Goal: Task Accomplishment & Management: Manage account settings

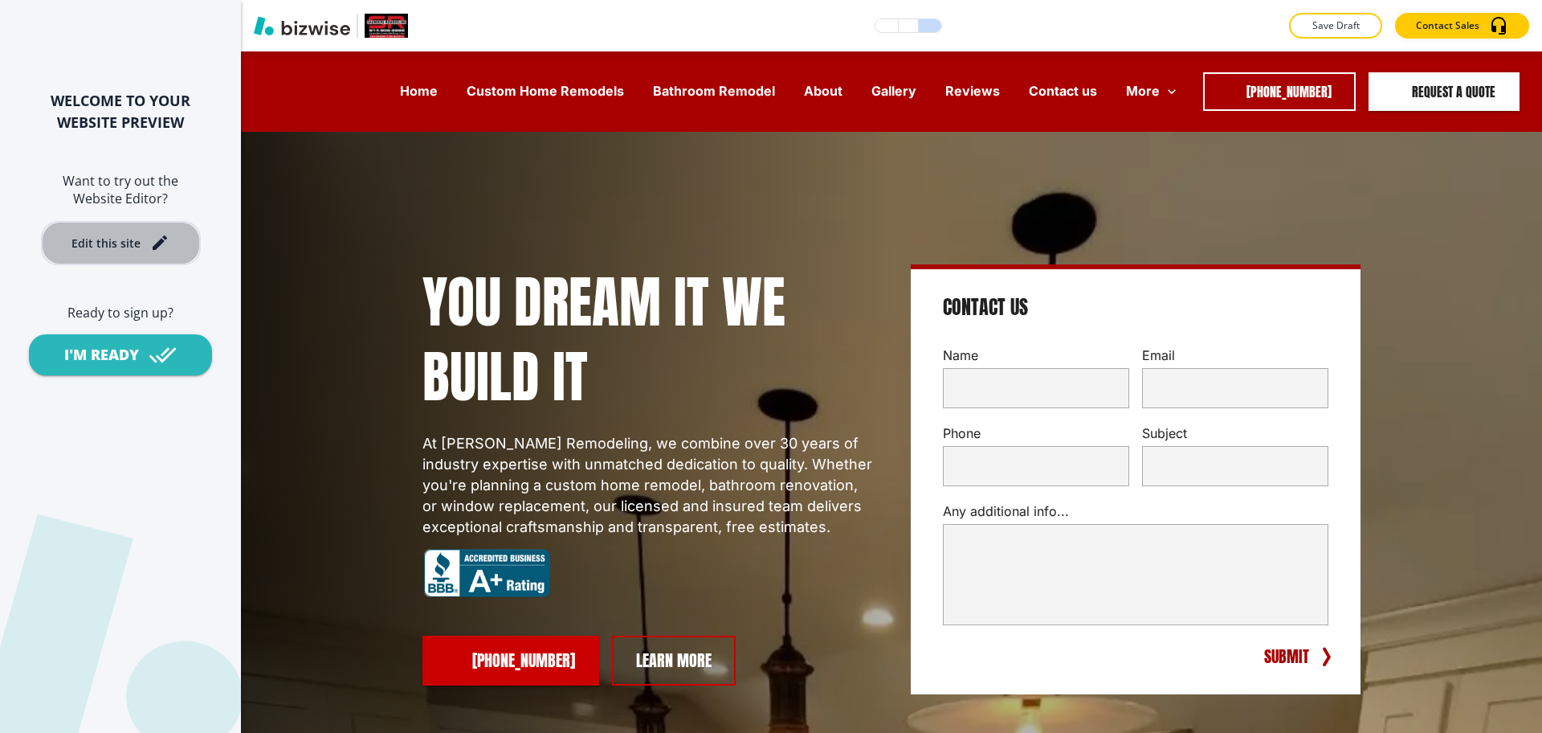
click at [128, 243] on div "Edit this site" at bounding box center [105, 243] width 69 height 12
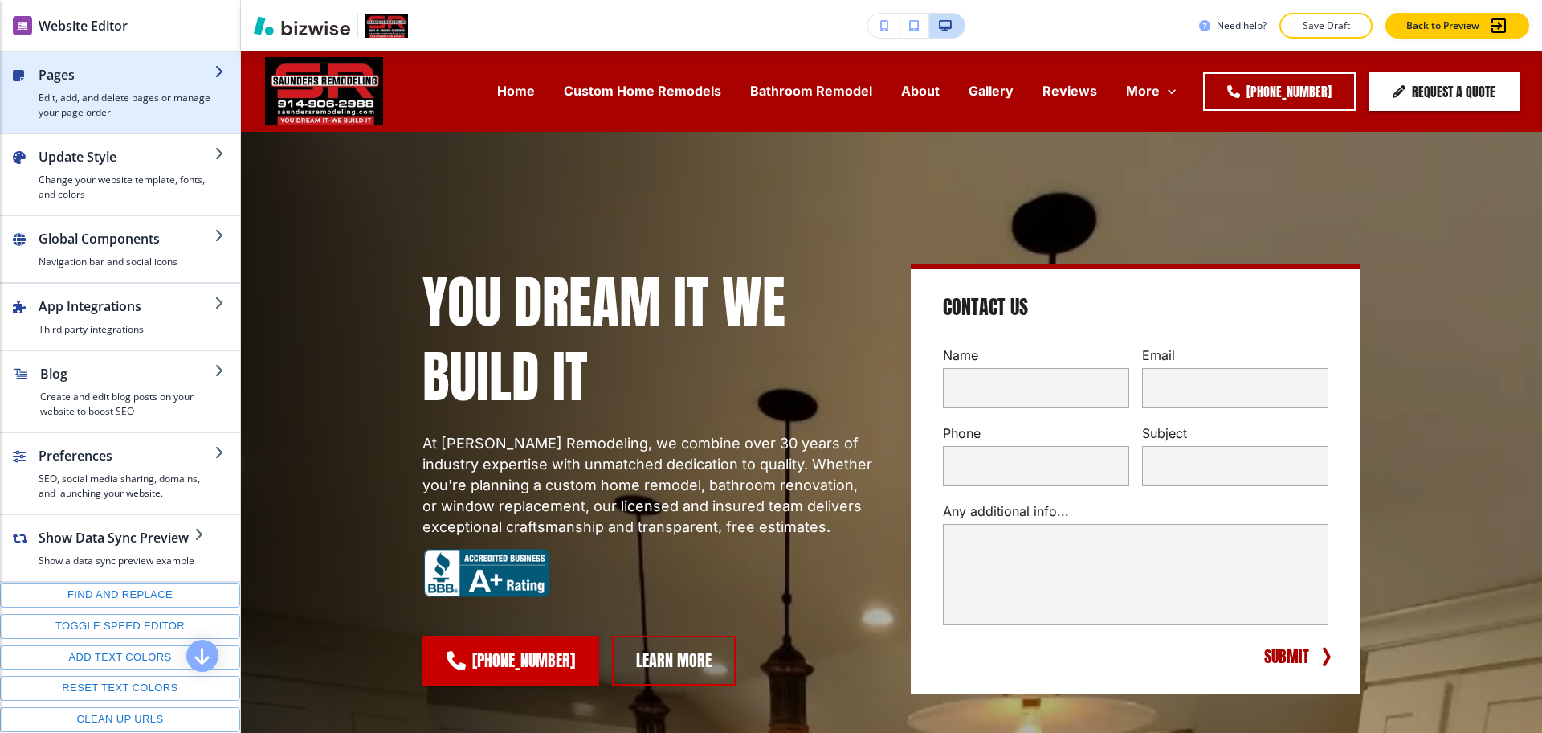
click at [145, 80] on h2 "Pages" at bounding box center [127, 74] width 176 height 19
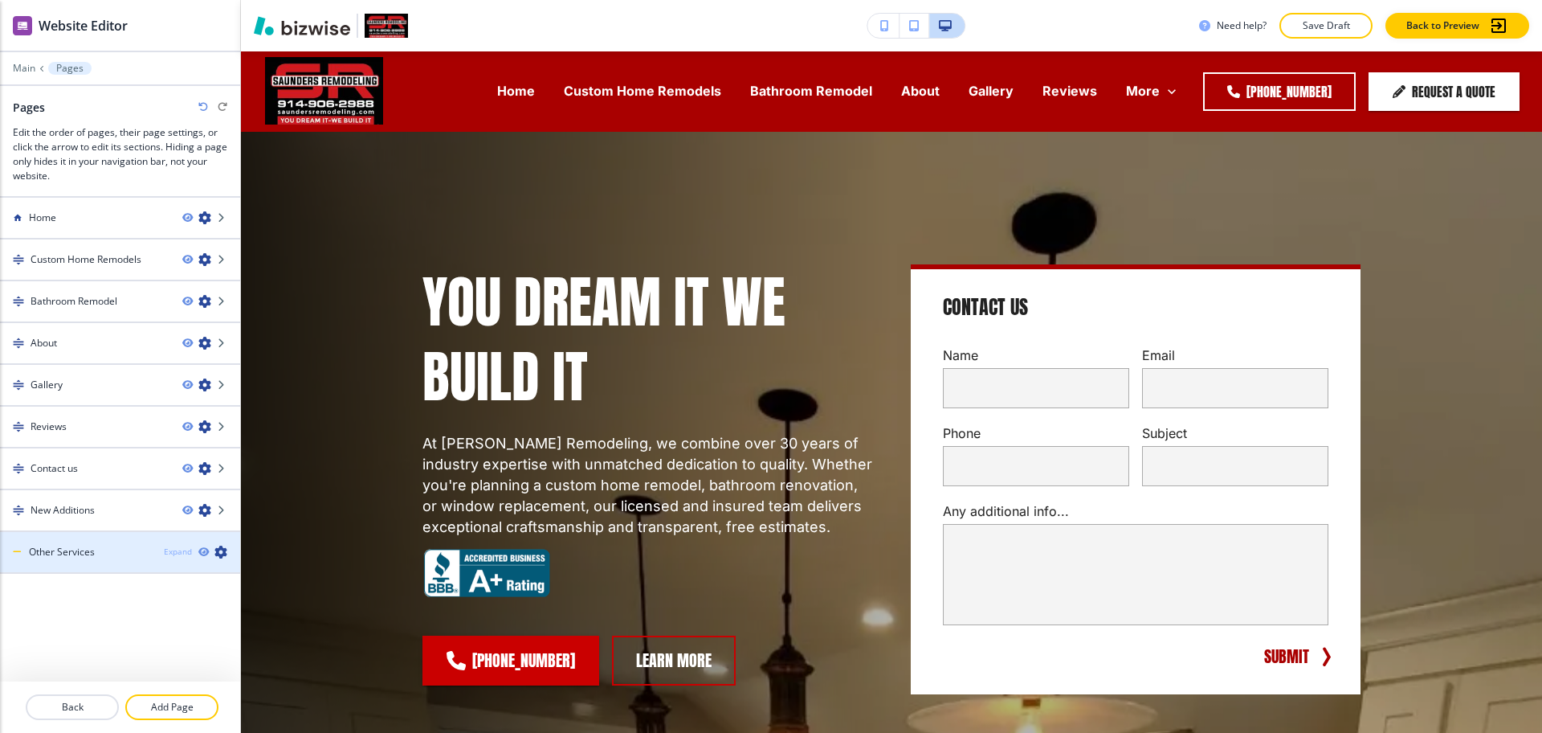
click at [174, 549] on div "Expand" at bounding box center [178, 551] width 28 height 12
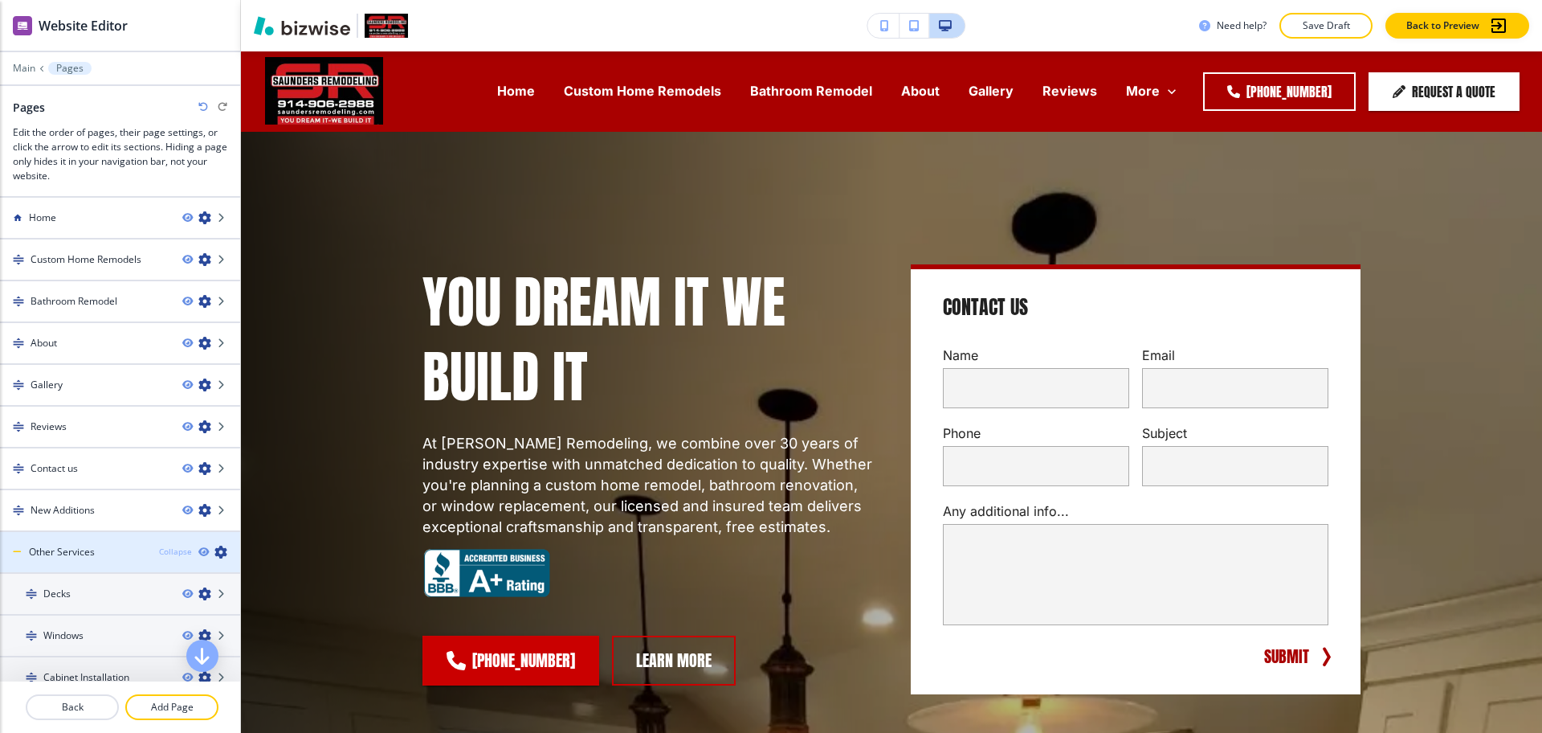
scroll to position [59, 0]
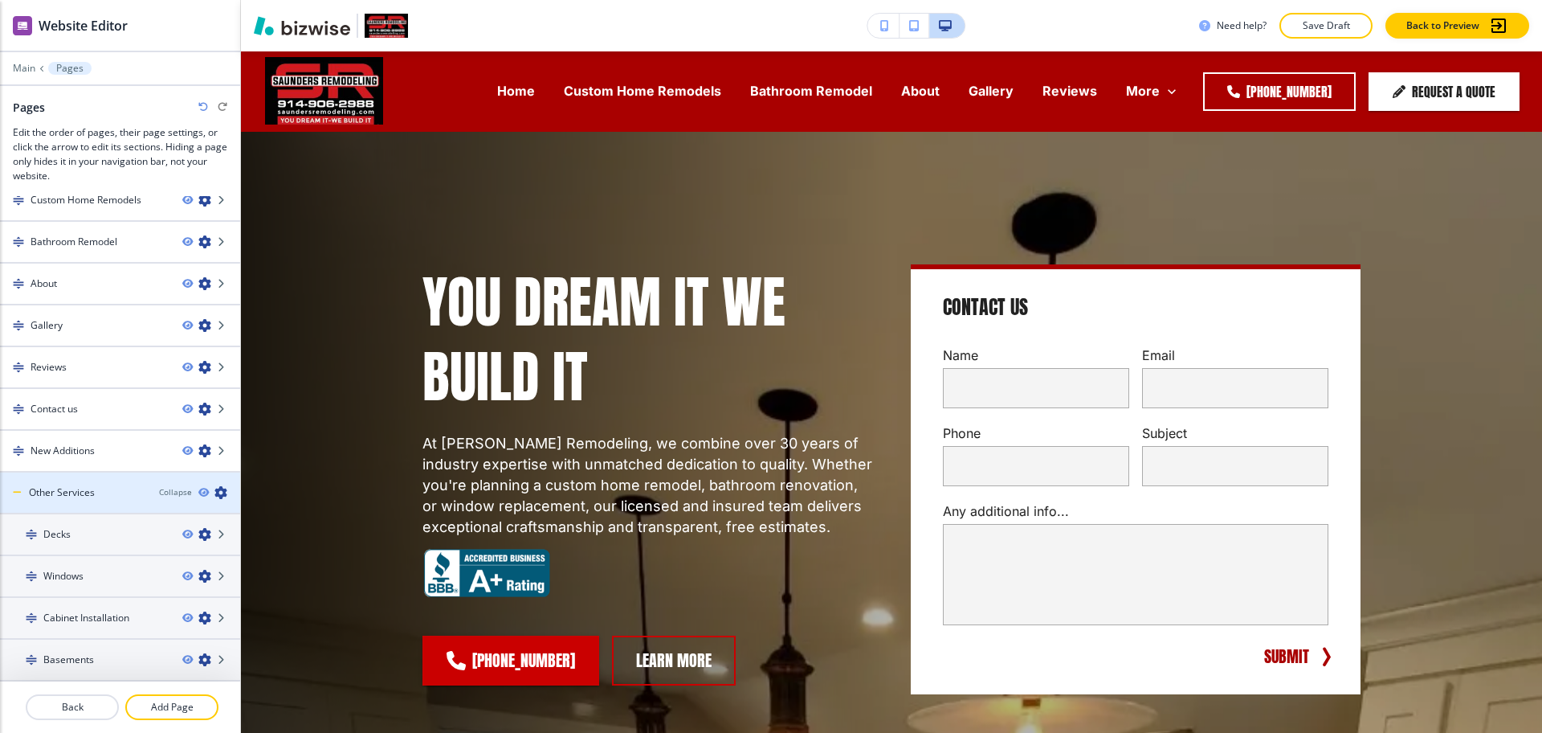
click at [168, 486] on div "Collapse" at bounding box center [199, 492] width 81 height 13
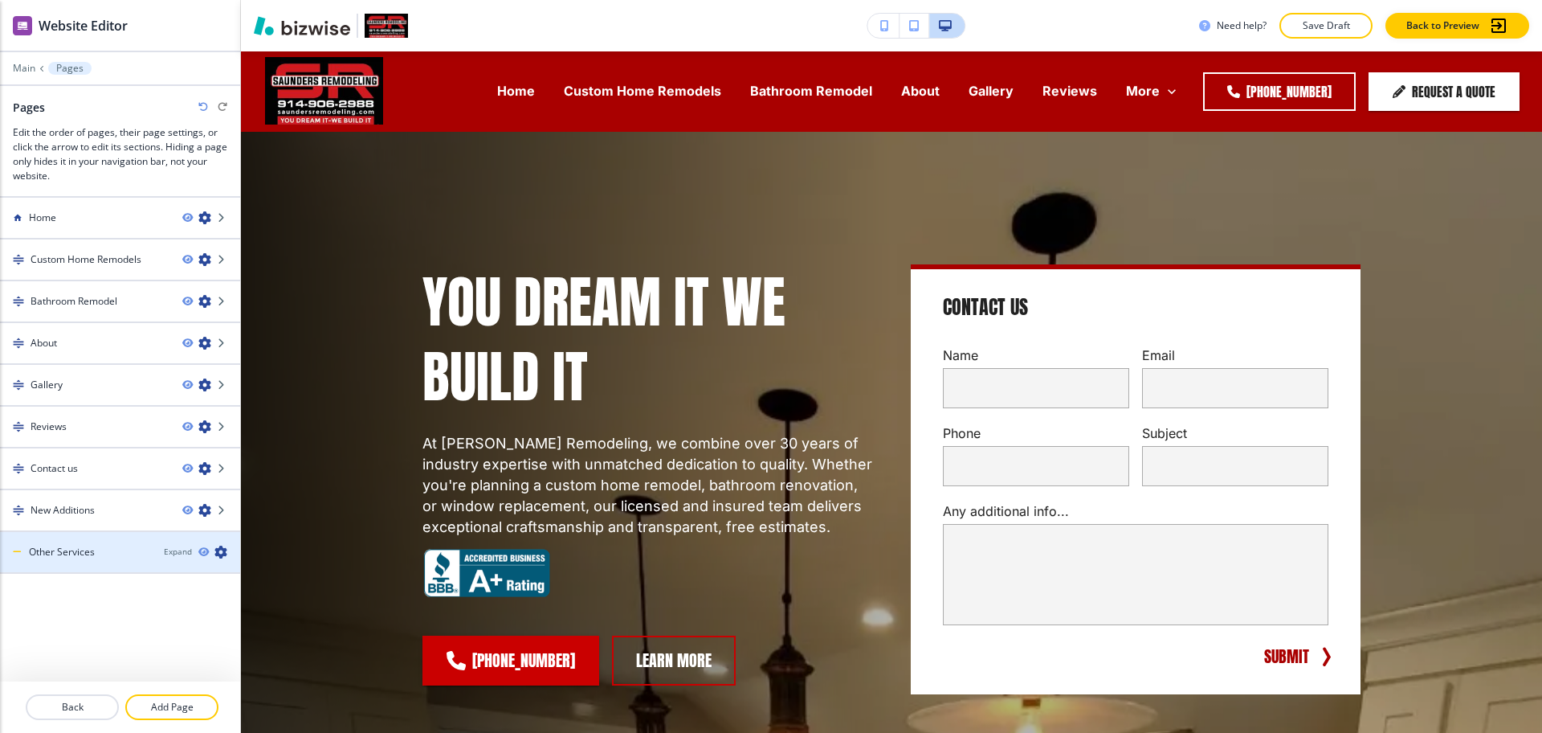
scroll to position [0, 0]
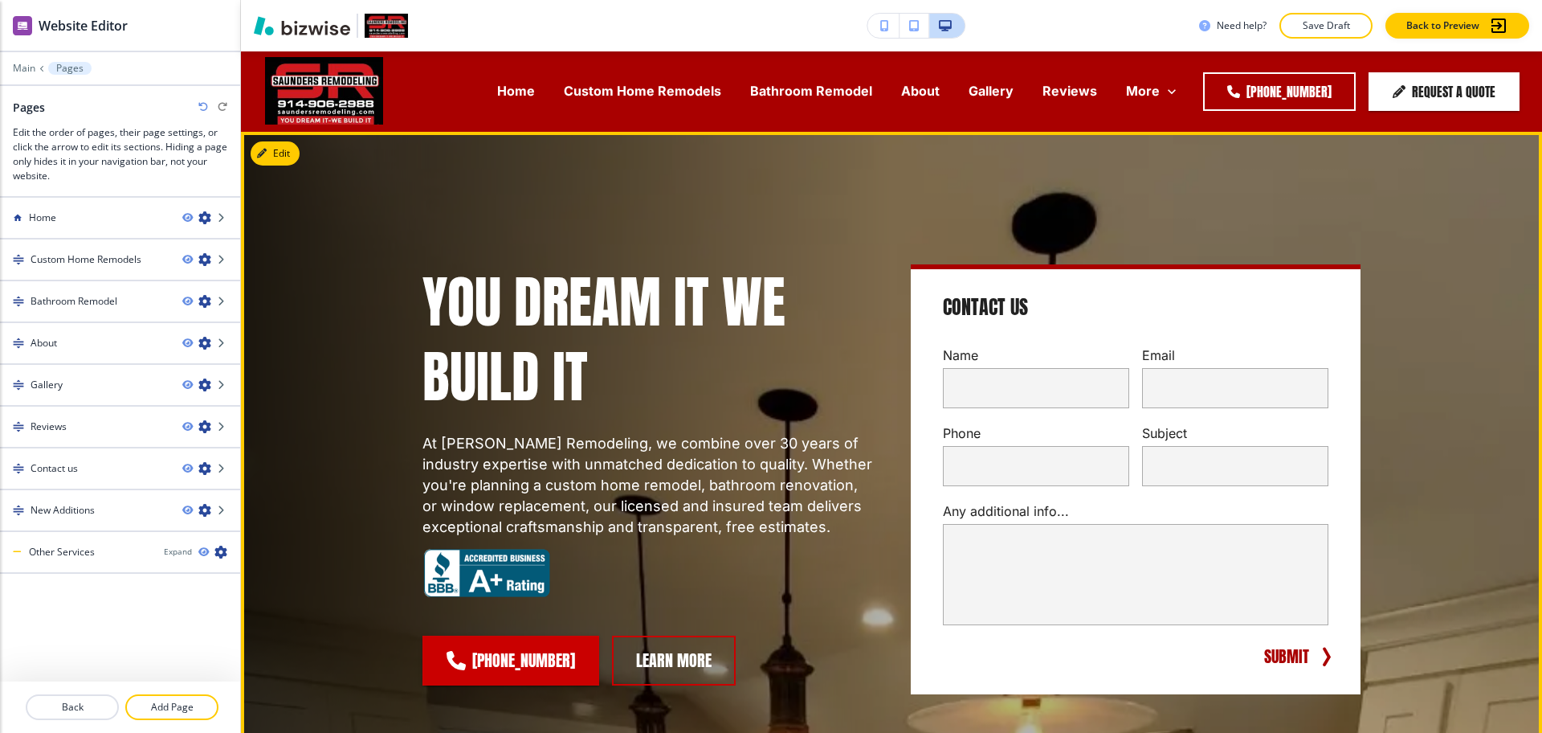
click at [1087, 505] on p "Any additional info..." at bounding box center [1136, 511] width 386 height 18
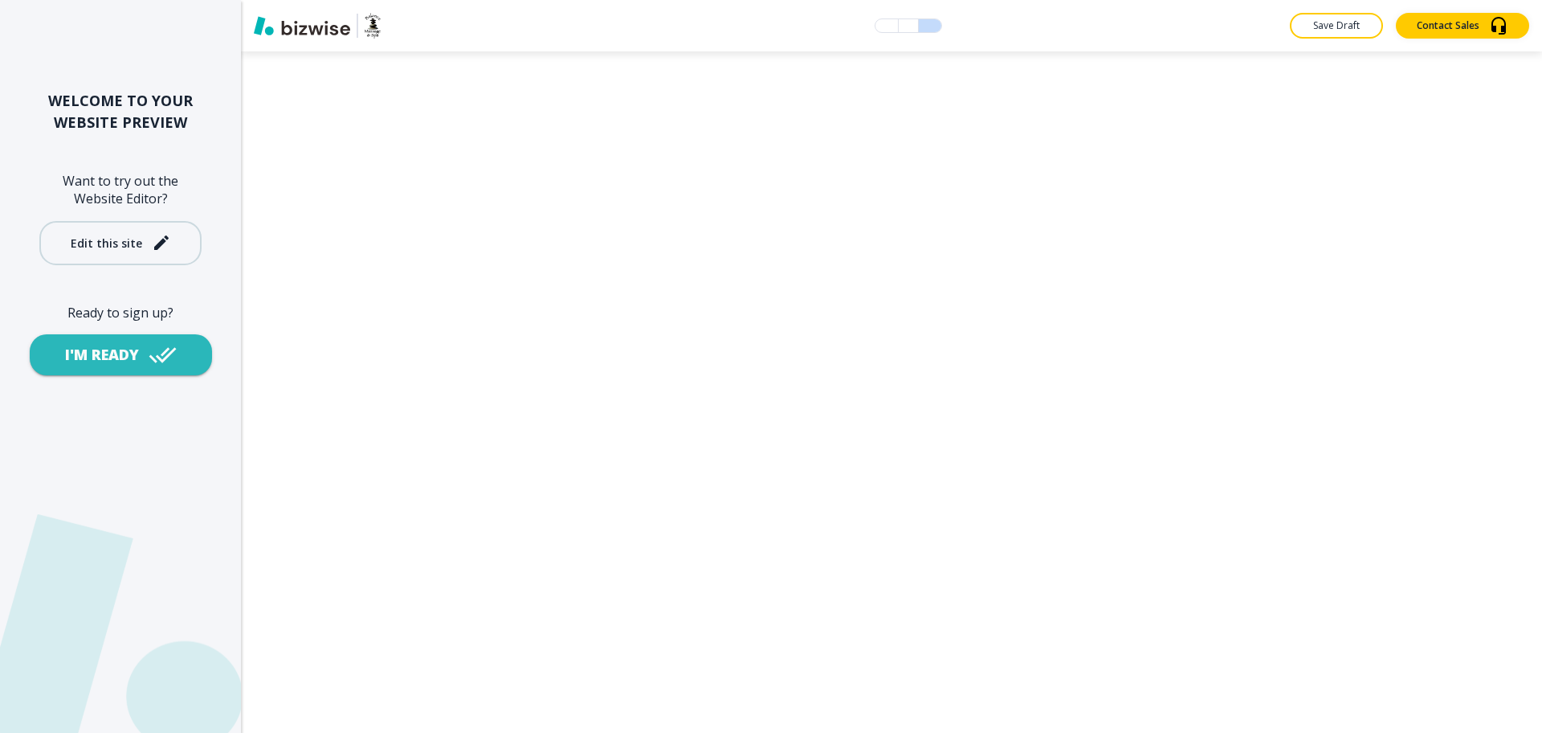
click at [120, 243] on div "Edit this site" at bounding box center [106, 243] width 71 height 12
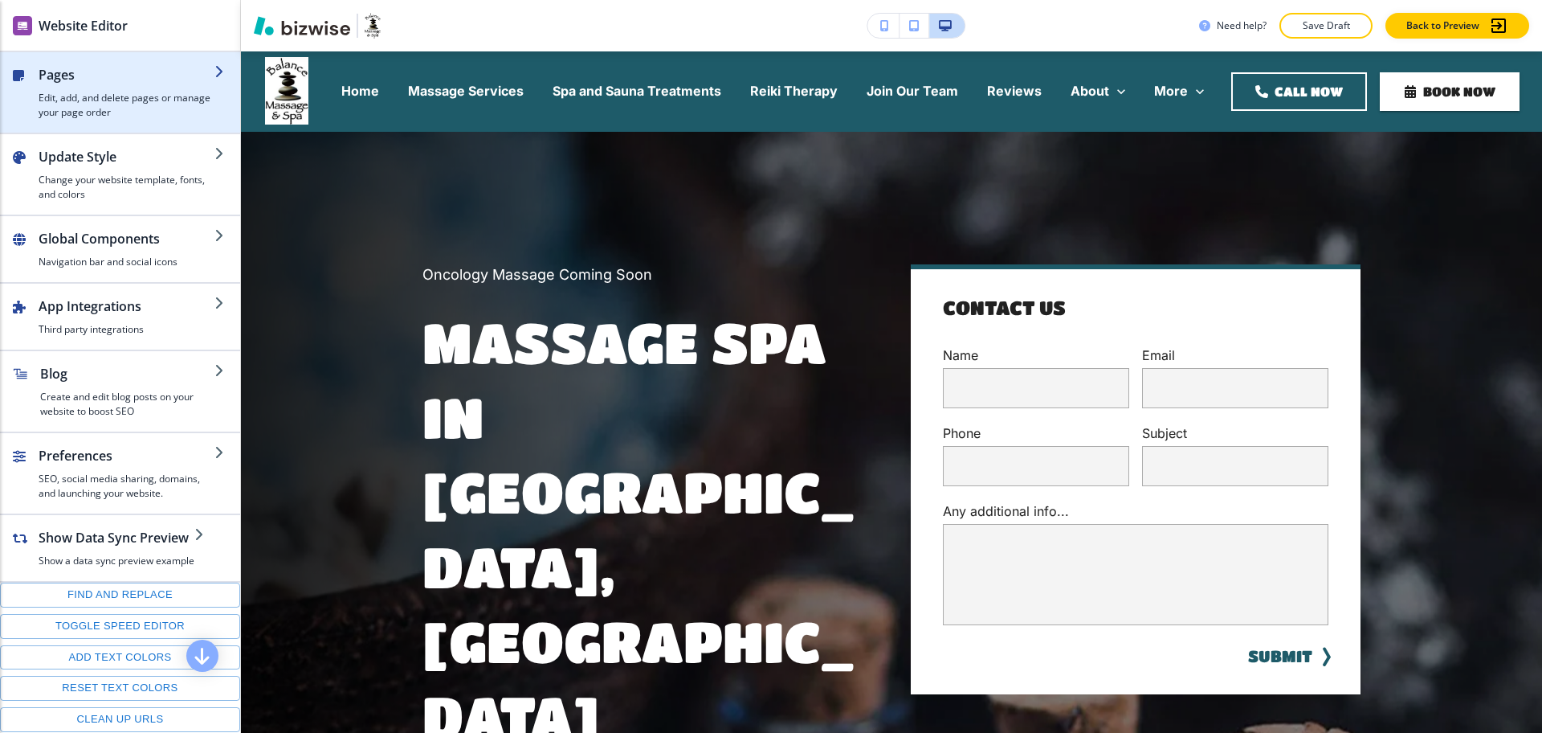
click at [99, 98] on h4 "Edit, add, and delete pages or manage your page order" at bounding box center [127, 105] width 176 height 29
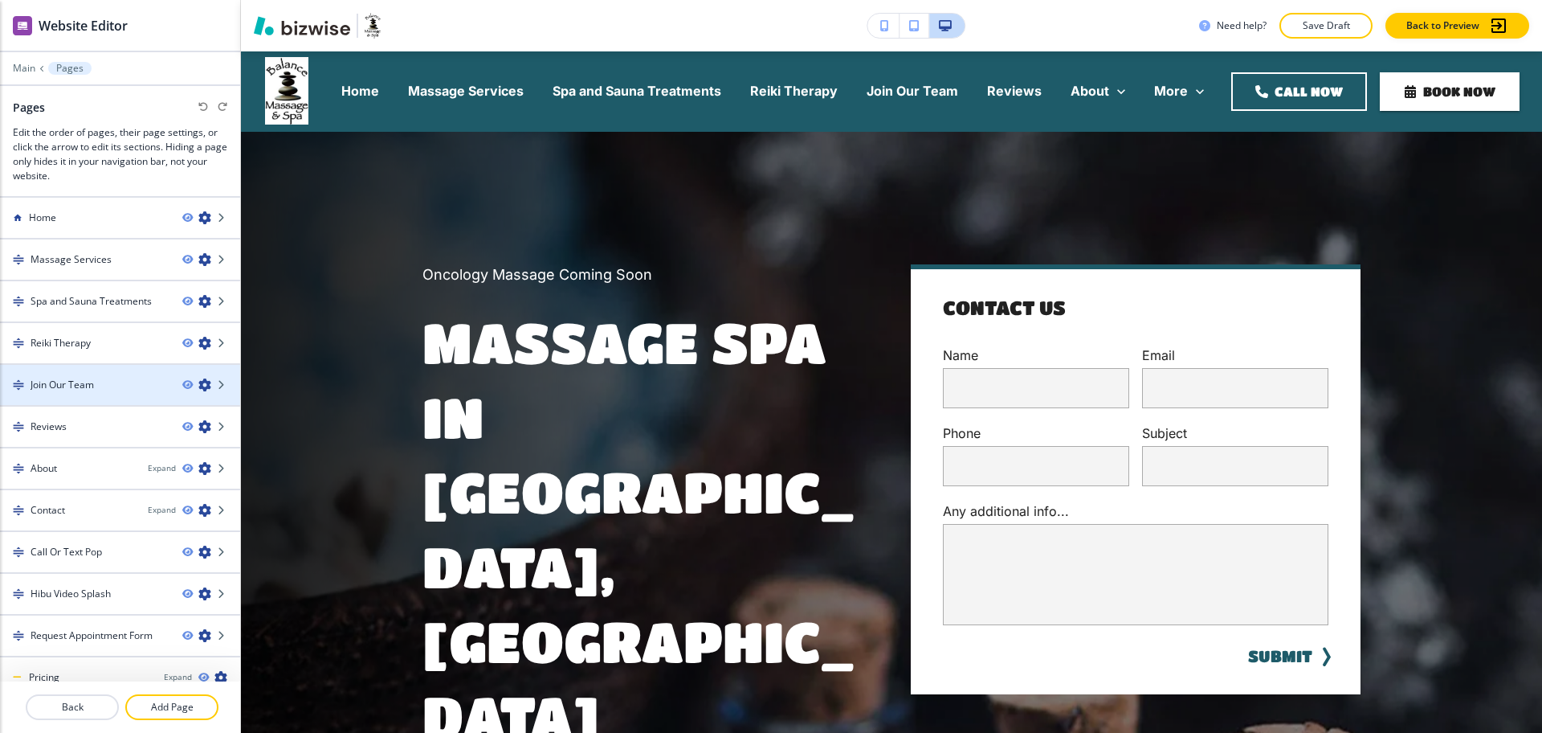
scroll to position [19, 0]
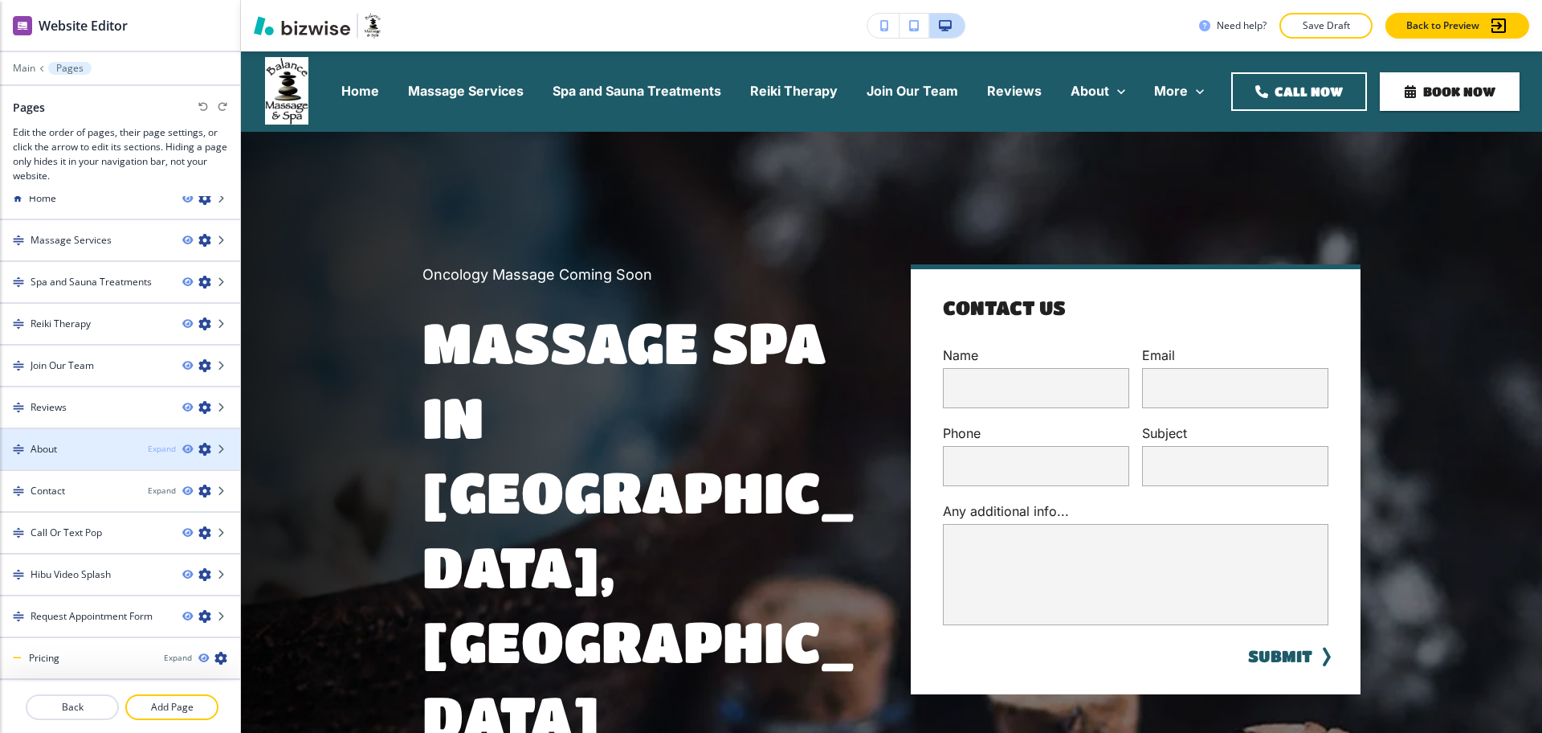
click at [154, 443] on div "Expand" at bounding box center [162, 449] width 28 height 12
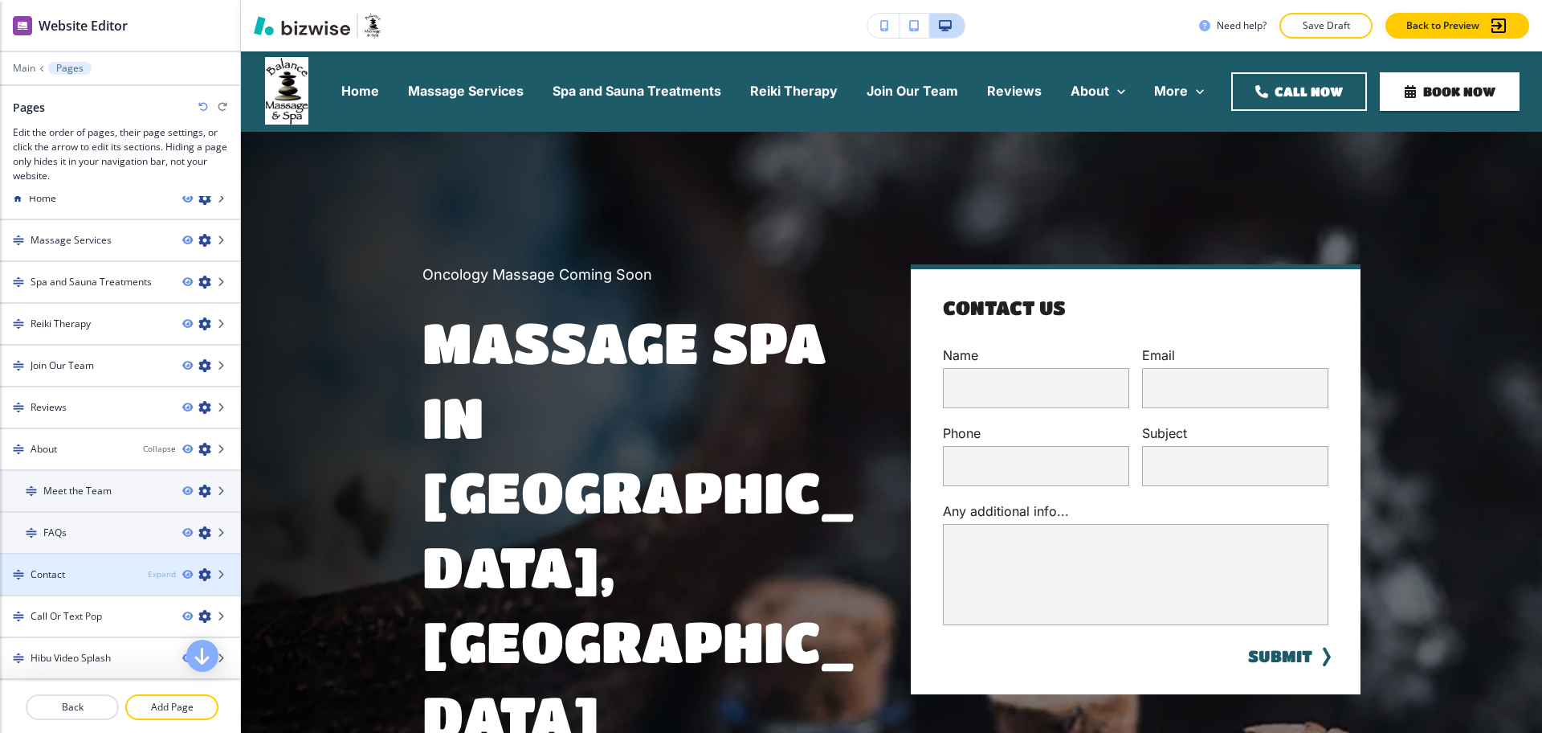
click at [148, 569] on div "Expand" at bounding box center [162, 574] width 28 height 12
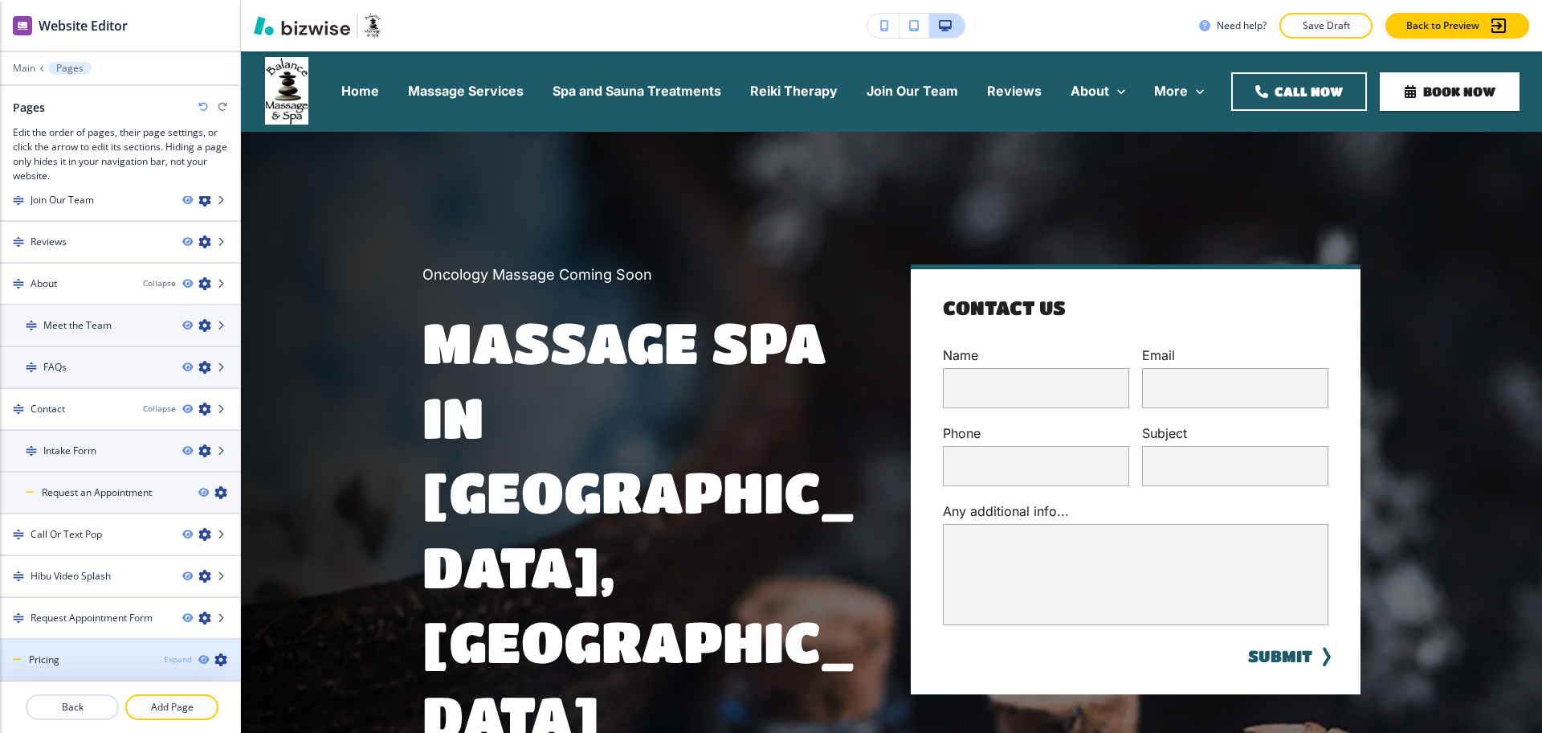
click at [165, 659] on div "Expand" at bounding box center [178, 659] width 28 height 12
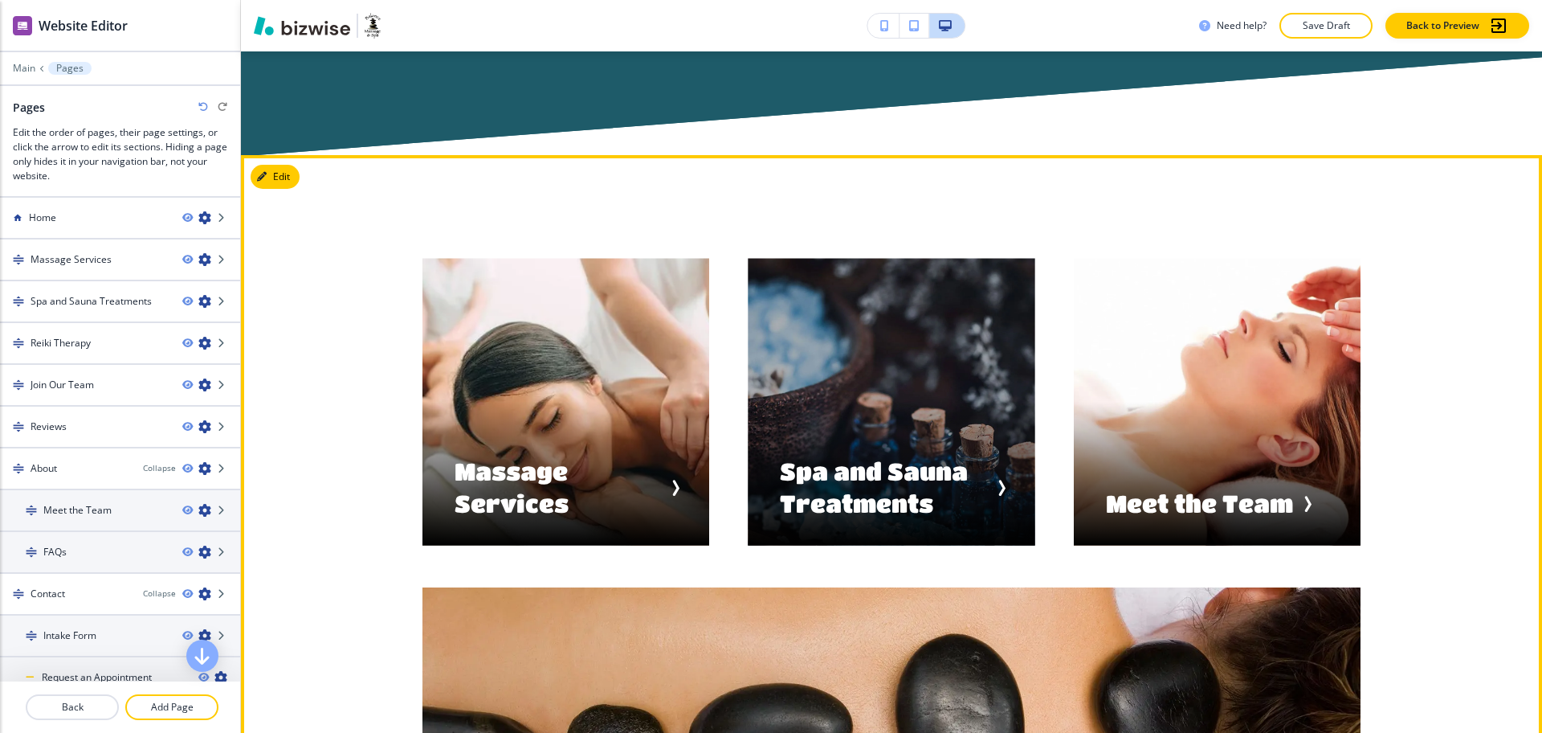
scroll to position [3258, 0]
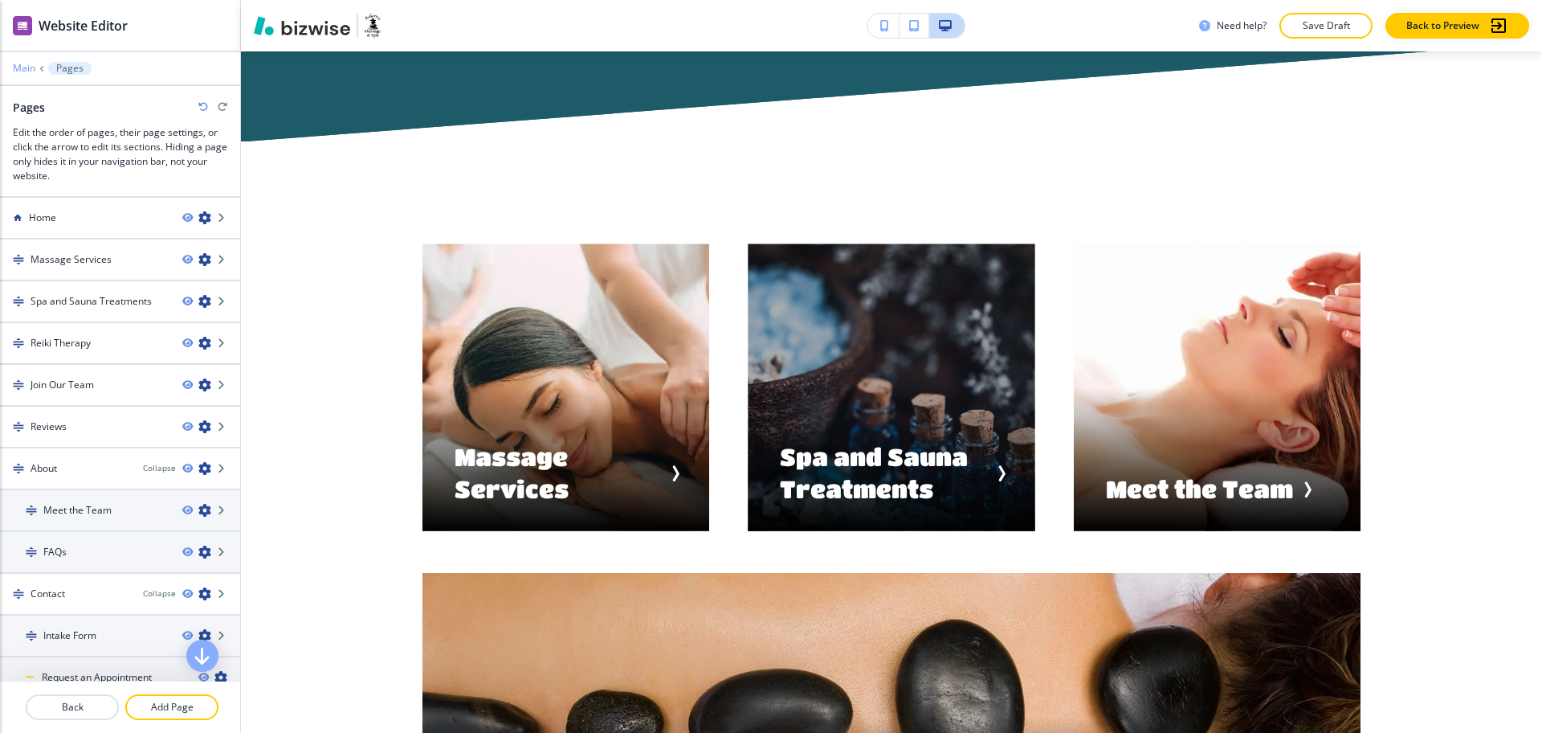
click at [22, 64] on p "Main" at bounding box center [24, 68] width 22 height 11
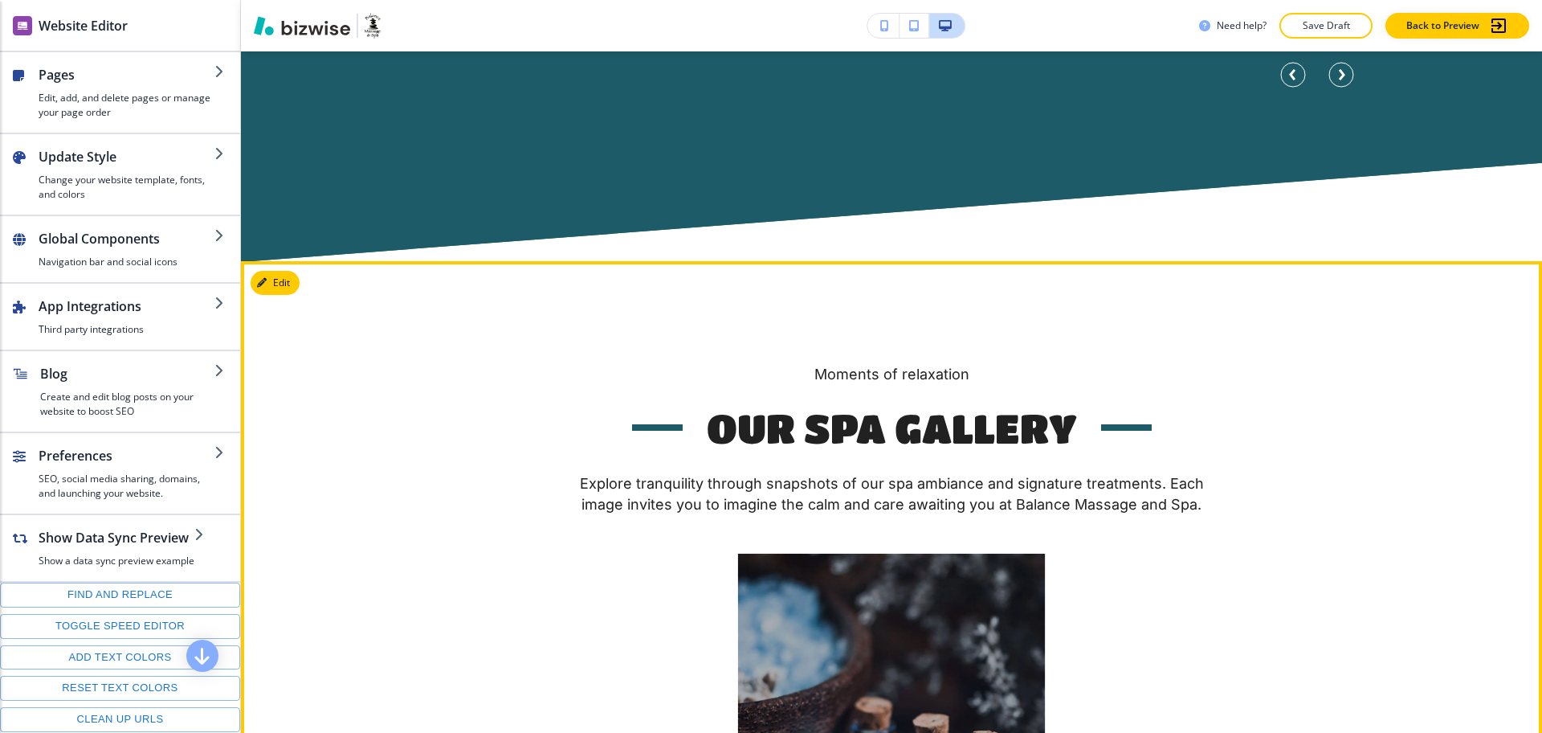
scroll to position [5654, 0]
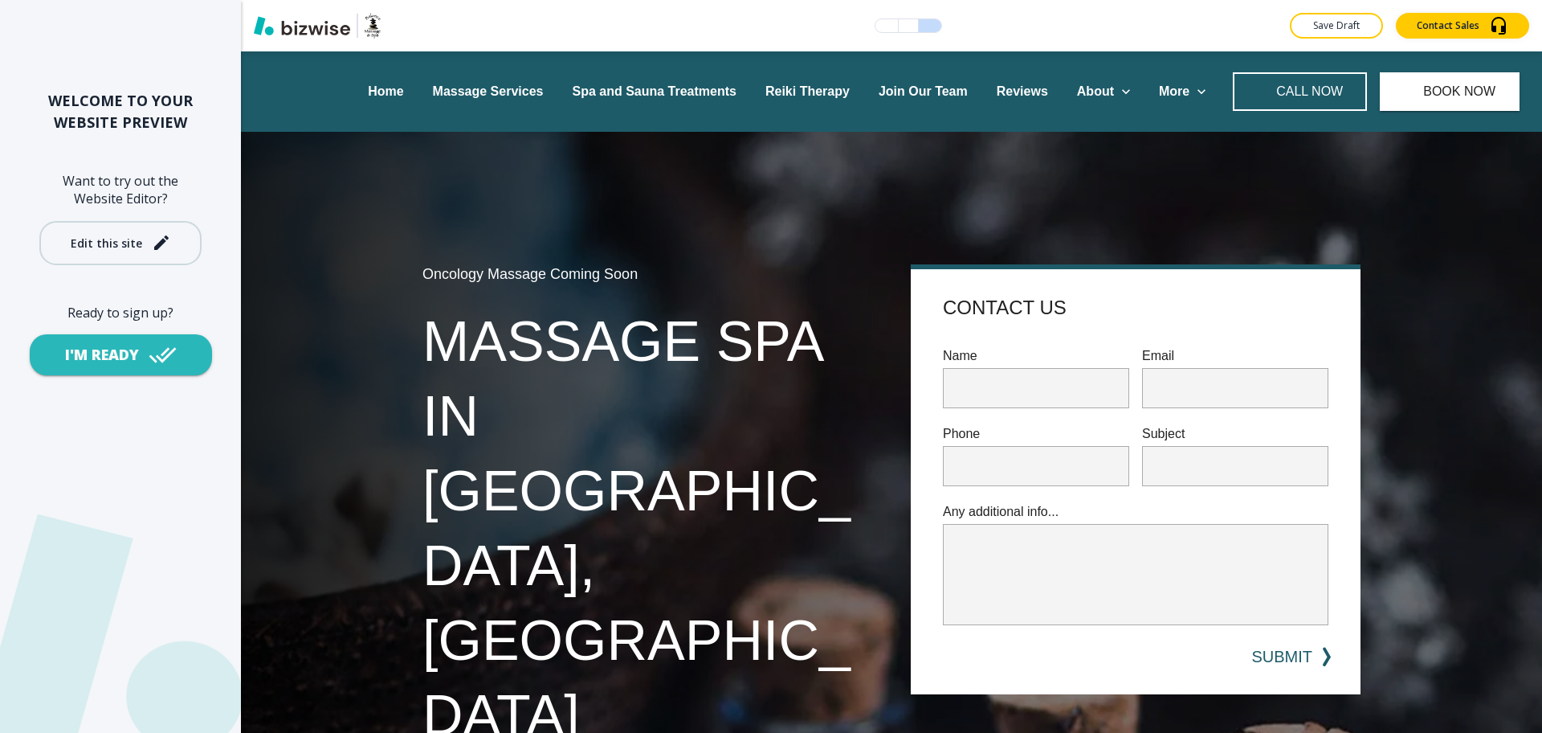
click at [108, 241] on div "Edit this site" at bounding box center [106, 243] width 71 height 12
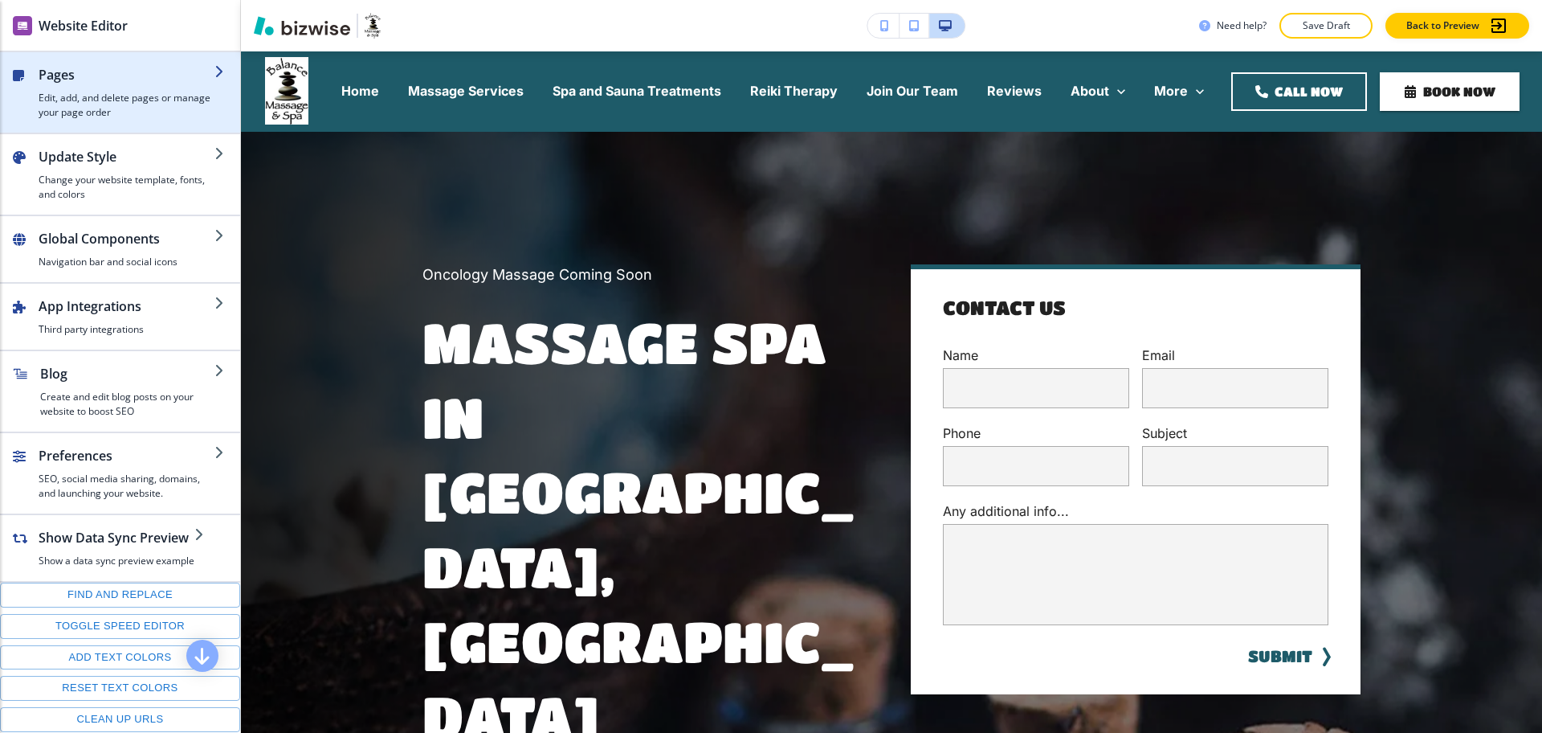
click at [100, 95] on h4 "Edit, add, and delete pages or manage your page order" at bounding box center [127, 105] width 176 height 29
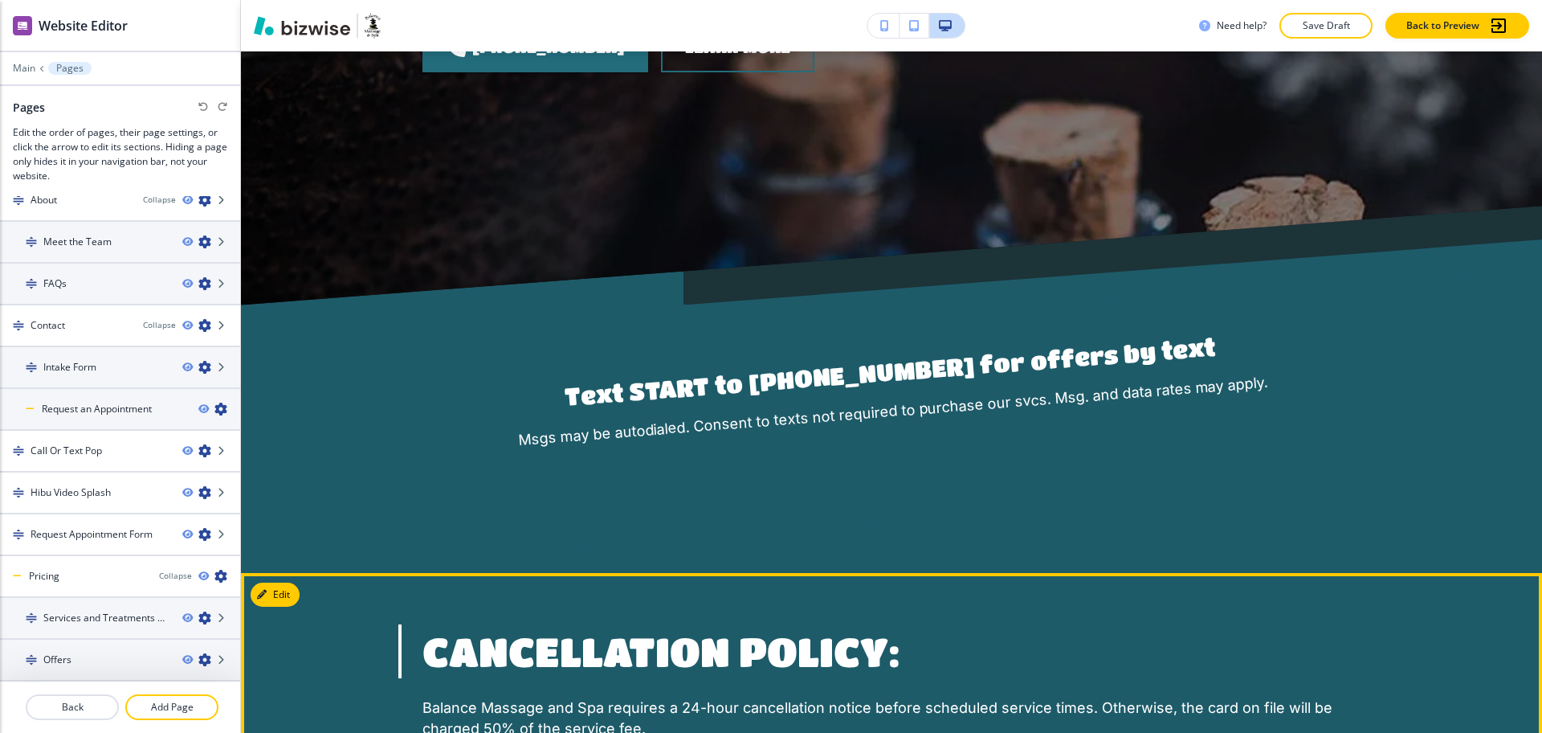
scroll to position [846, 0]
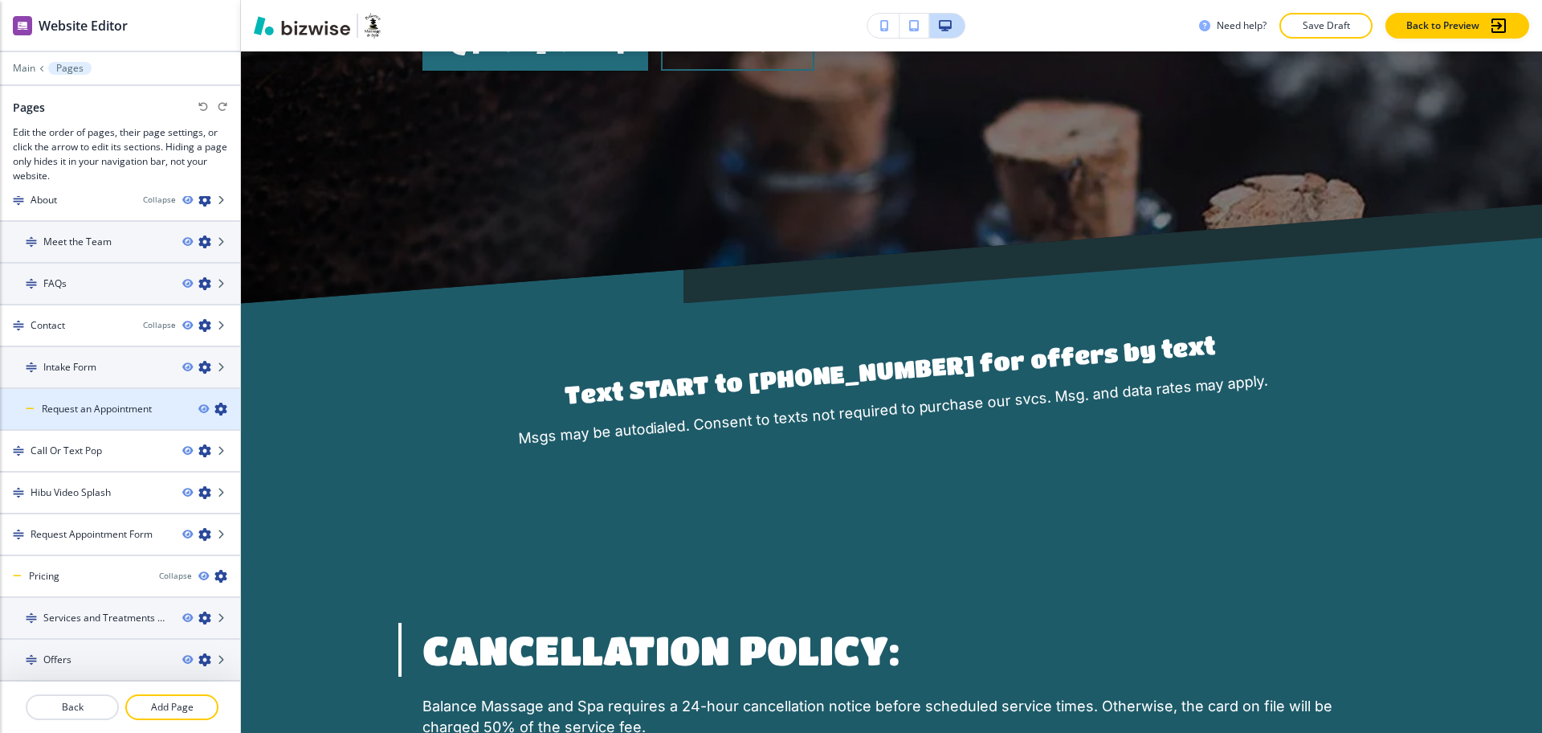
click at [130, 402] on h4 "Request an Appointment" at bounding box center [97, 409] width 110 height 14
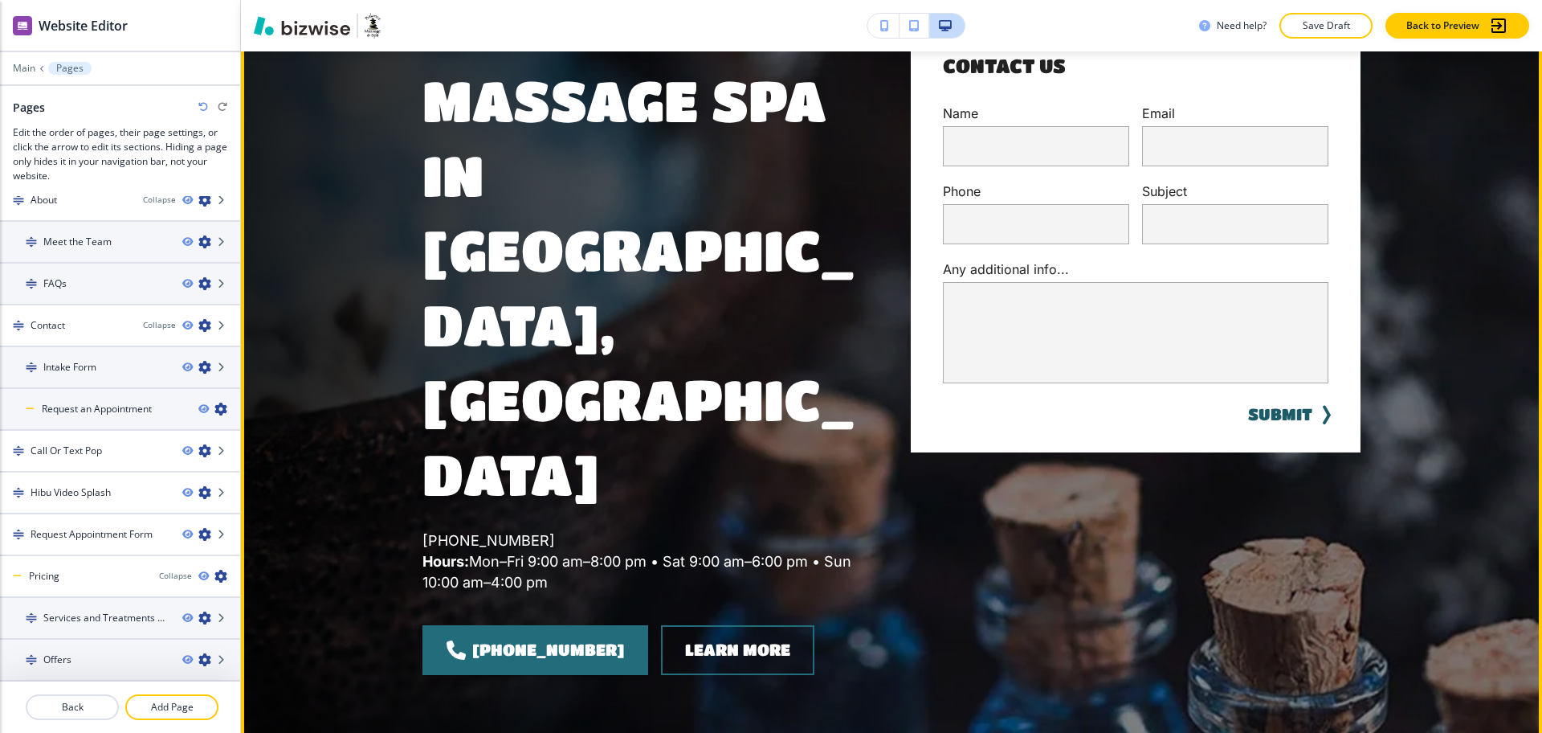
scroll to position [0, 0]
